Goal: Task Accomplishment & Management: Manage account settings

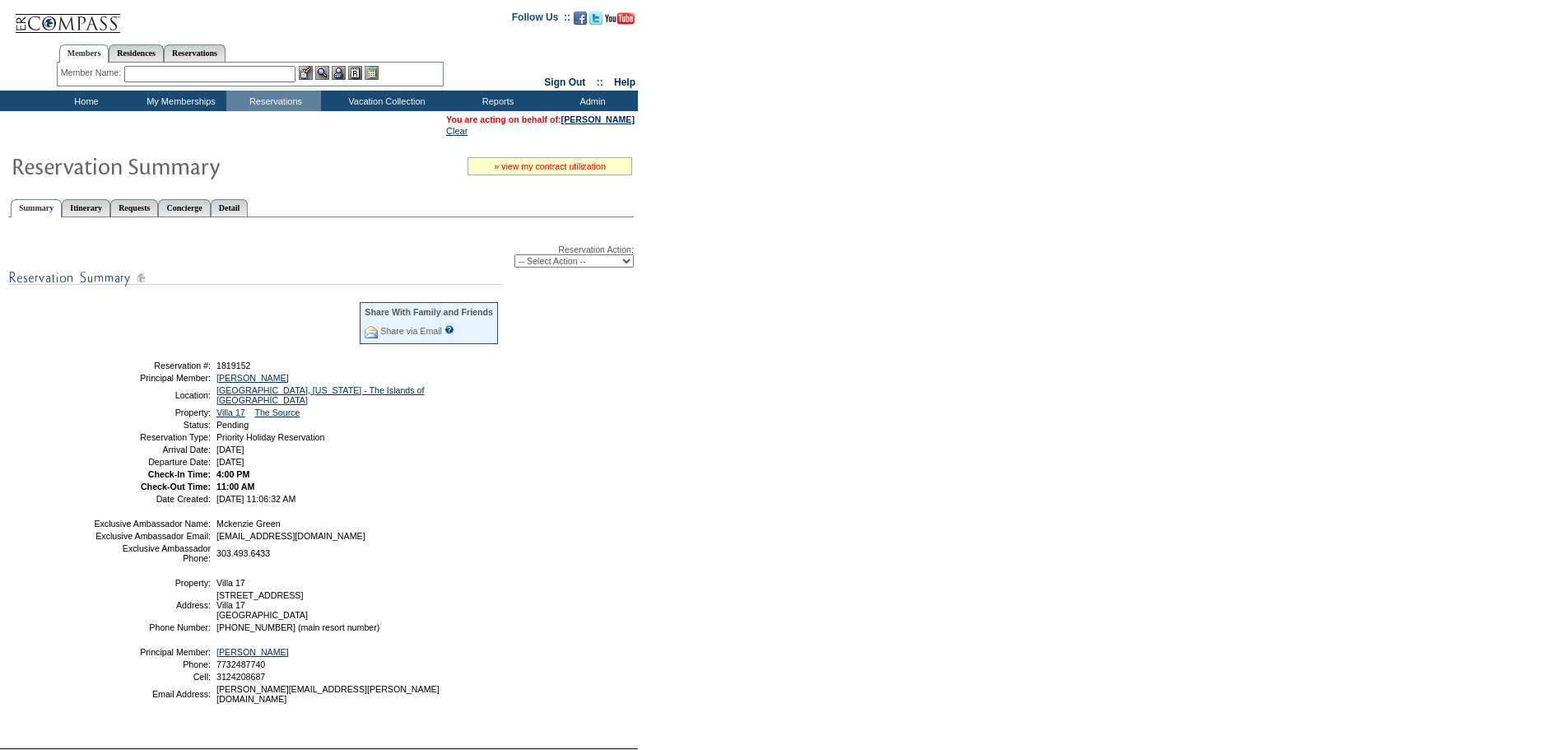
click at [561, 171] on link "» view my contract utilization" at bounding box center [549, 165] width 112 height 10
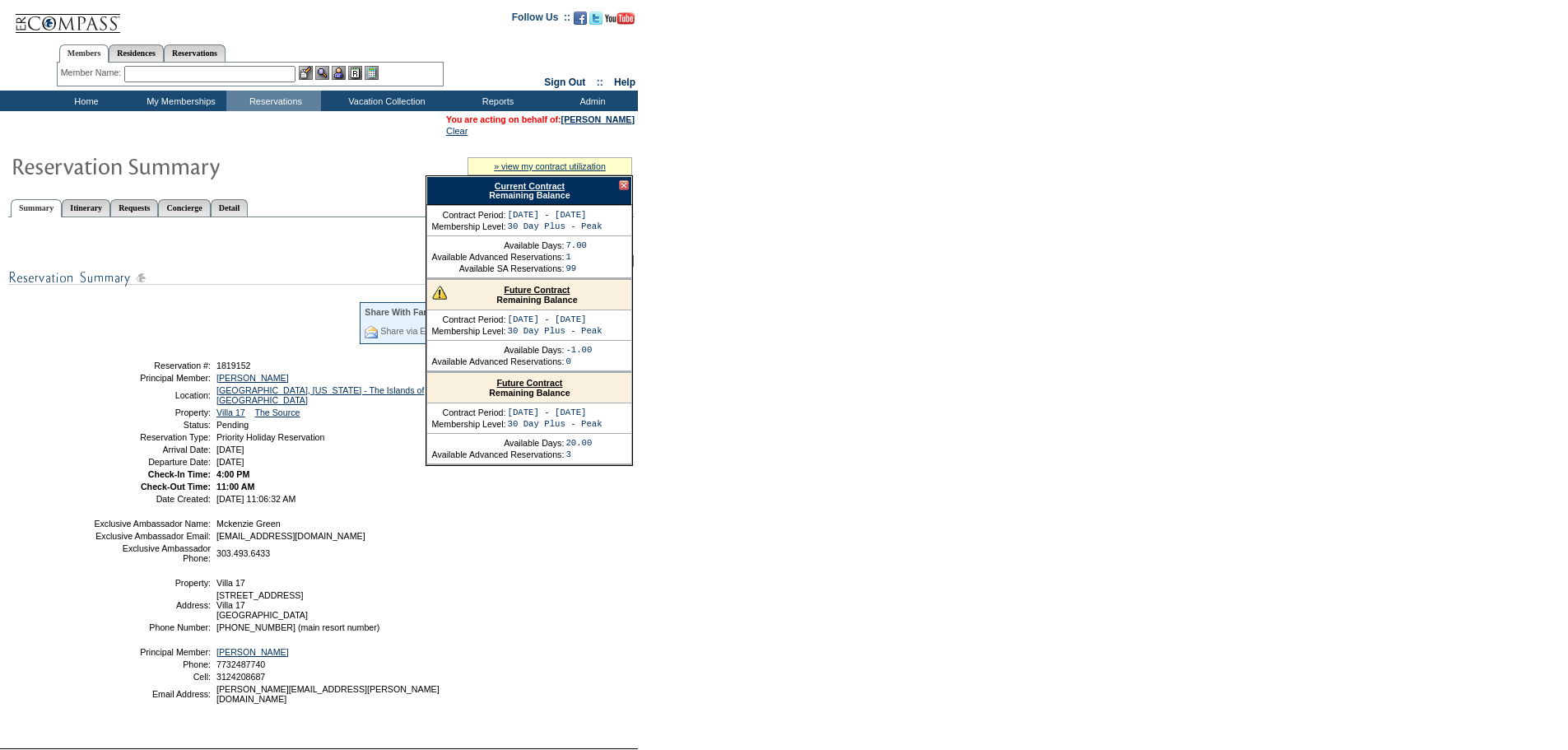
click at [552, 185] on link "Current Contract" at bounding box center [530, 186] width 70 height 10
click at [626, 186] on div at bounding box center [623, 185] width 10 height 10
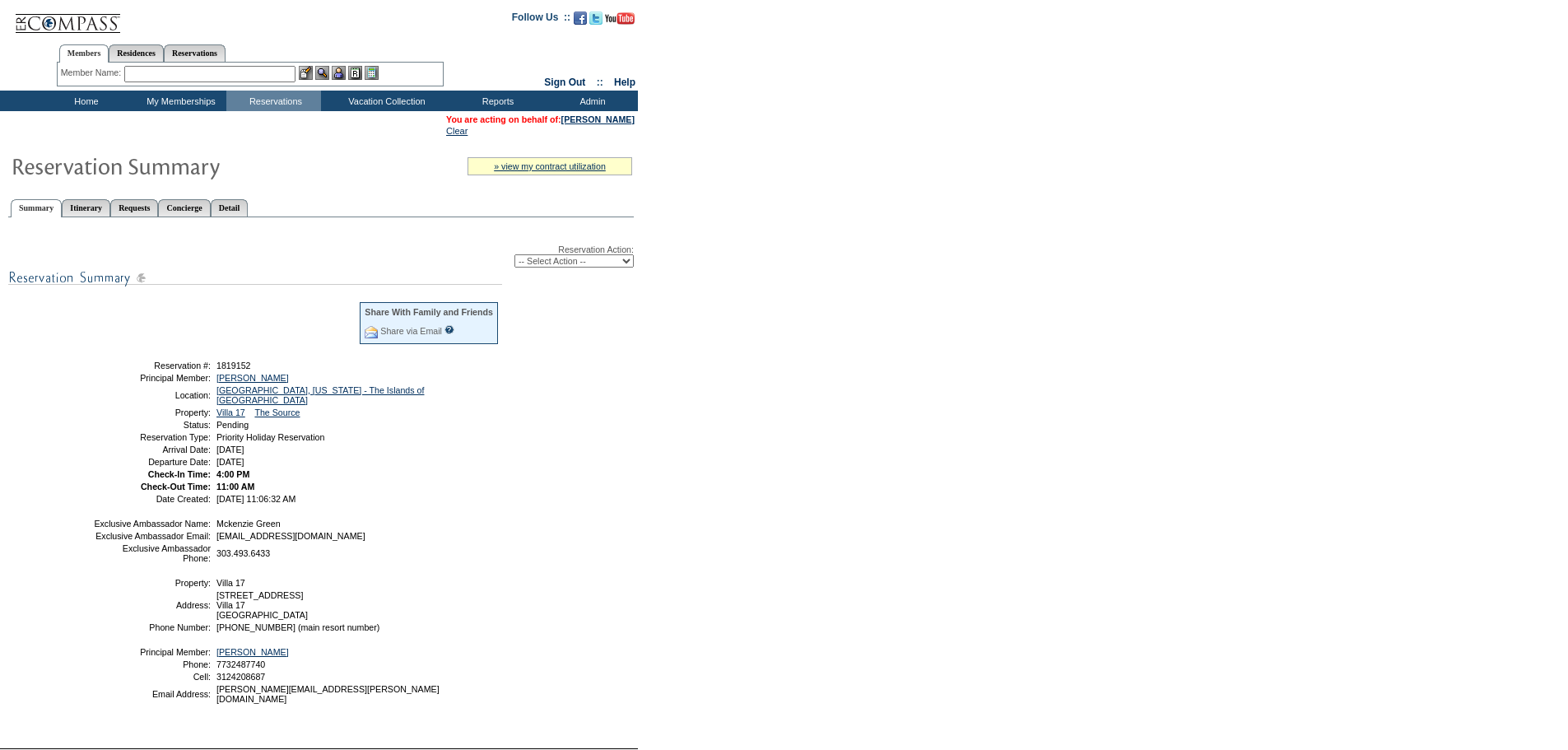
click at [580, 268] on select "-- Select Action -- Modify Reservation Dates Modify Reservation Cost Modify Occ…" at bounding box center [575, 261] width 120 height 13
select select "ConfirmRes"
click at [515, 258] on select "-- Select Action -- Modify Reservation Dates Modify Reservation Cost Modify Occ…" at bounding box center [575, 261] width 120 height 13
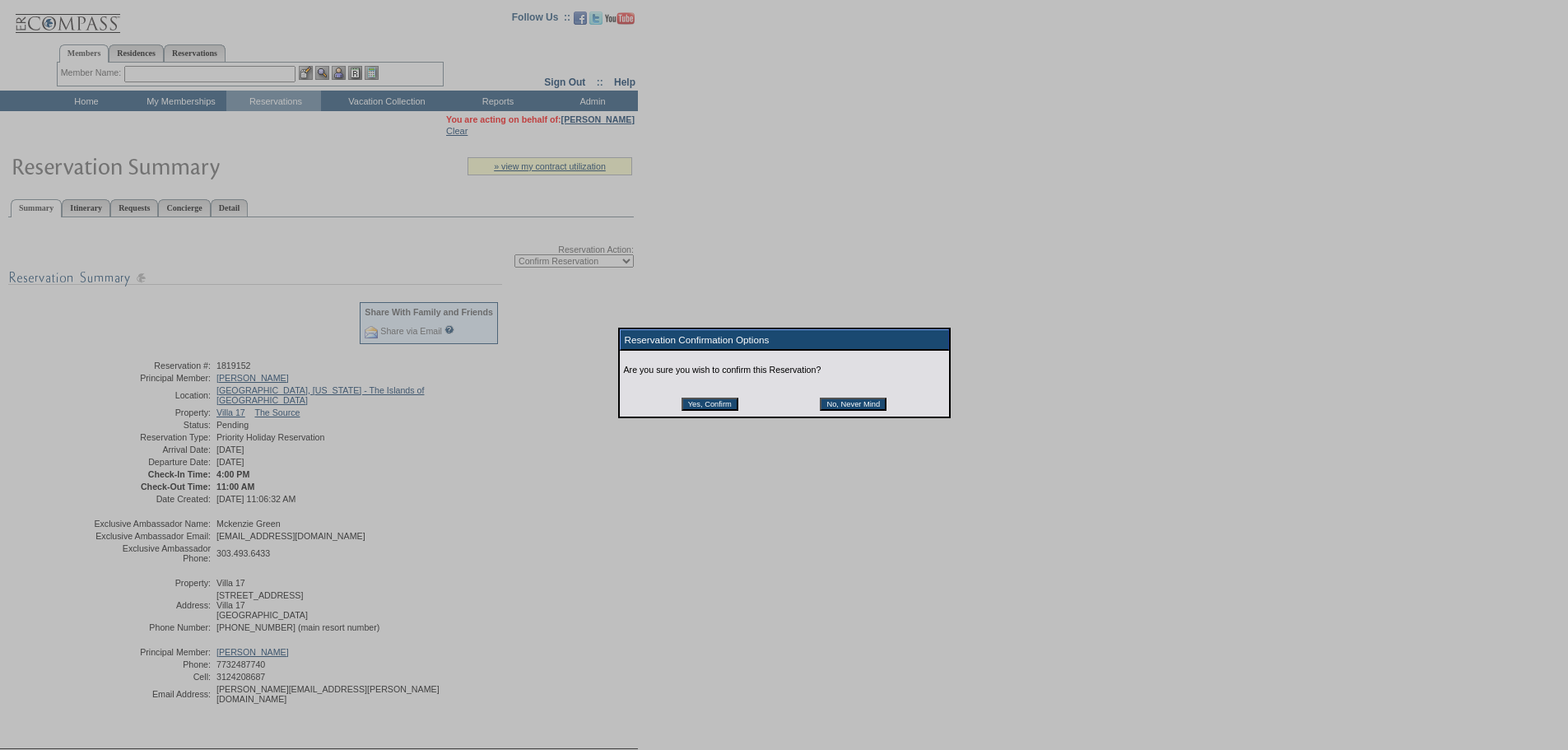
click at [726, 411] on input "Yes, Confirm" at bounding box center [709, 404] width 57 height 13
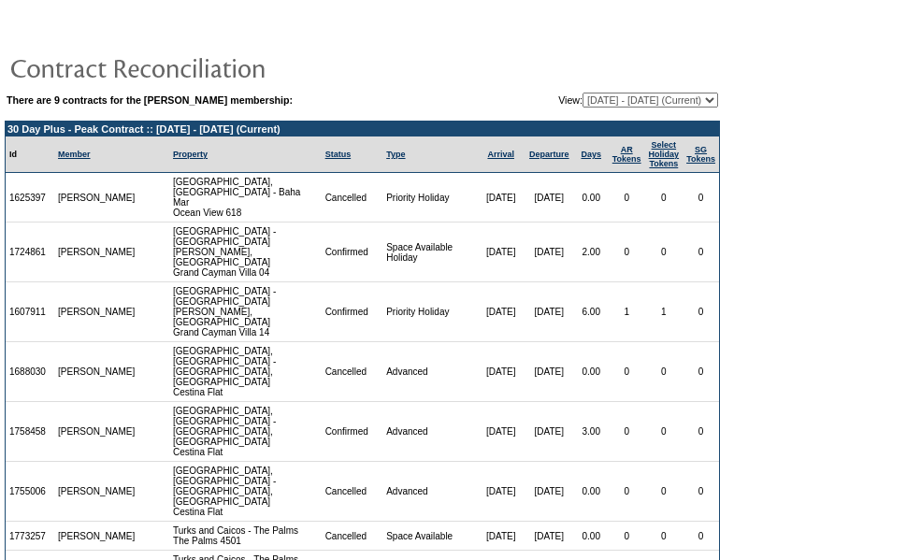
click at [693, 106] on select "[DATE] - [DATE] [DATE] - [DATE] [DATE] - [DATE] [DATE] - [DATE] [DATE] - [DATE]…" at bounding box center [651, 100] width 136 height 15
select select "136619"
click at [583, 94] on select "[DATE] - [DATE] [DATE] - [DATE] [DATE] - [DATE] [DATE] - [DATE] [DATE] - [DATE]…" at bounding box center [651, 100] width 136 height 15
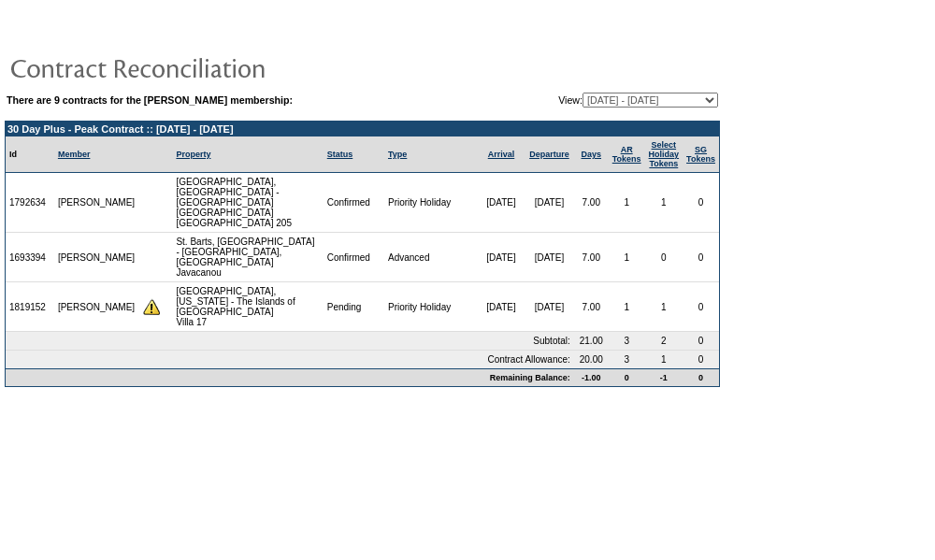
click at [702, 97] on select "[DATE] - [DATE] [DATE] - [DATE] [DATE] - [DATE] [DATE] - [DATE] [DATE] - [DATE]…" at bounding box center [651, 100] width 136 height 15
select select "147047"
click at [583, 94] on select "[DATE] - [DATE] [DATE] - [DATE] [DATE] - [DATE] [DATE] - [DATE] [DATE] - [DATE]…" at bounding box center [651, 100] width 136 height 15
